Goal: Information Seeking & Learning: Find specific fact

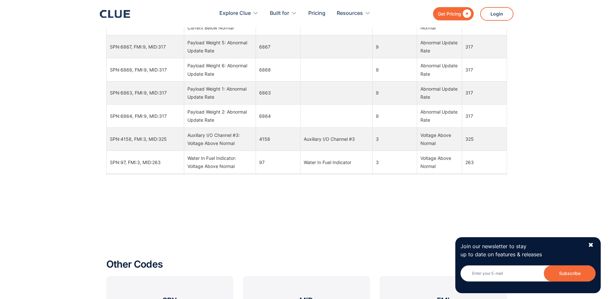
scroll to position [937, 0]
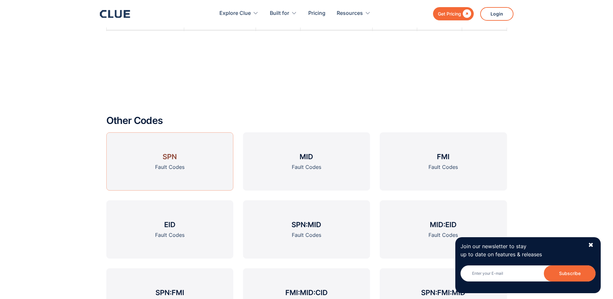
click at [160, 159] on link "SPN Fault Codes" at bounding box center [169, 161] width 127 height 58
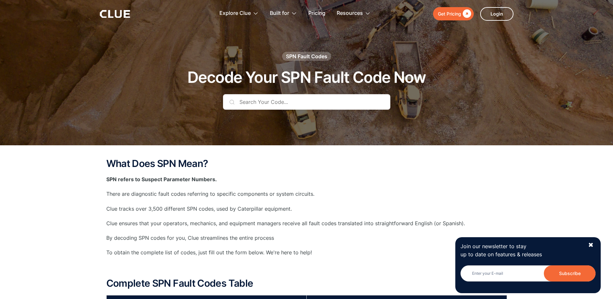
click at [310, 99] on input "text" at bounding box center [306, 102] width 167 height 16
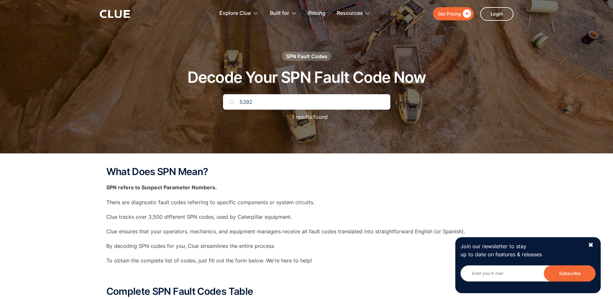
type input "5392"
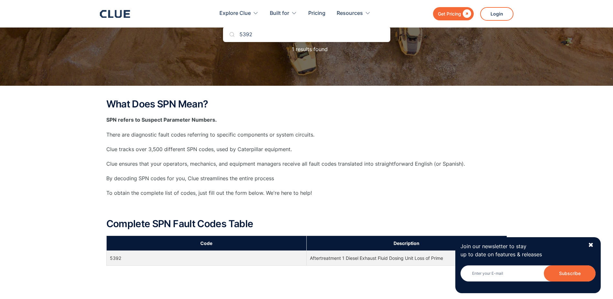
scroll to position [194, 0]
